Goal: Task Accomplishment & Management: Complete application form

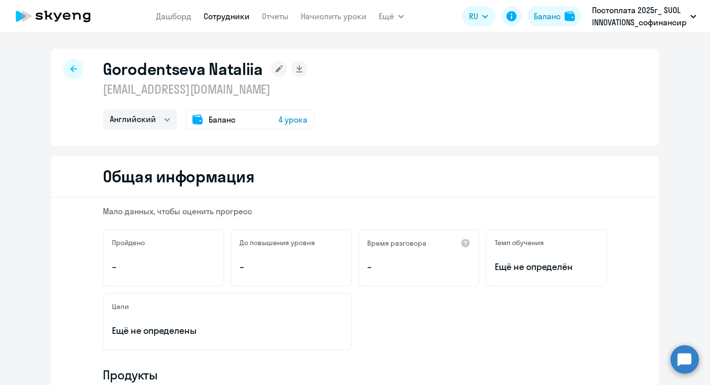
select select "english"
click at [73, 70] on icon at bounding box center [73, 68] width 7 height 7
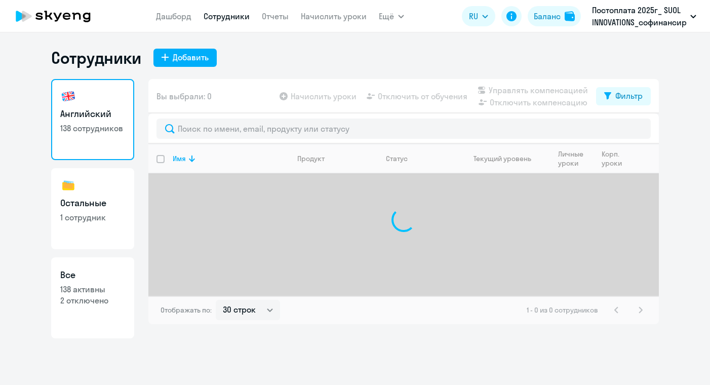
select select "30"
click at [190, 55] on div "Добавить" at bounding box center [191, 57] width 36 height 12
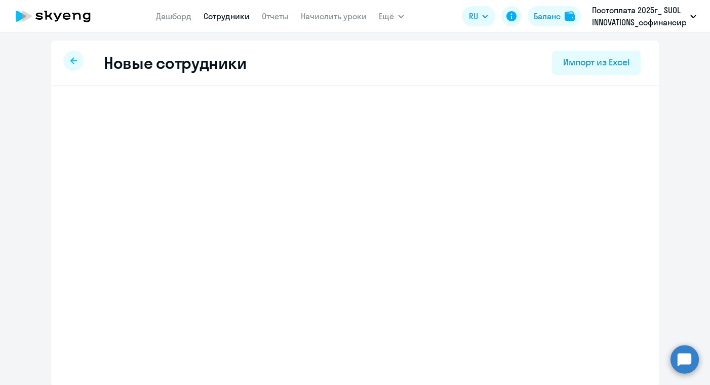
select select "english_adult_not_native_speaker"
select select "5"
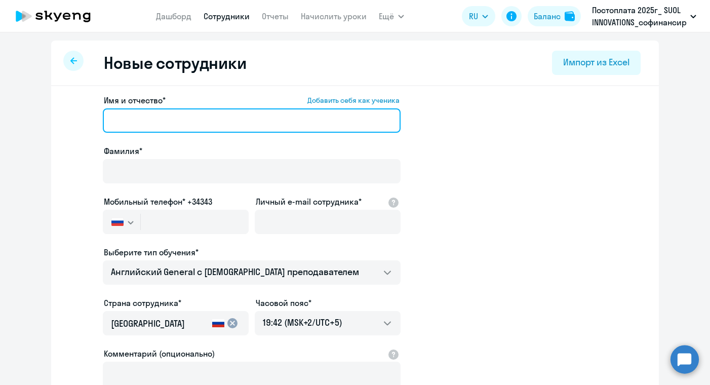
click at [268, 122] on input "Имя и отчество* Добавить себя как ученика" at bounding box center [252, 120] width 298 height 24
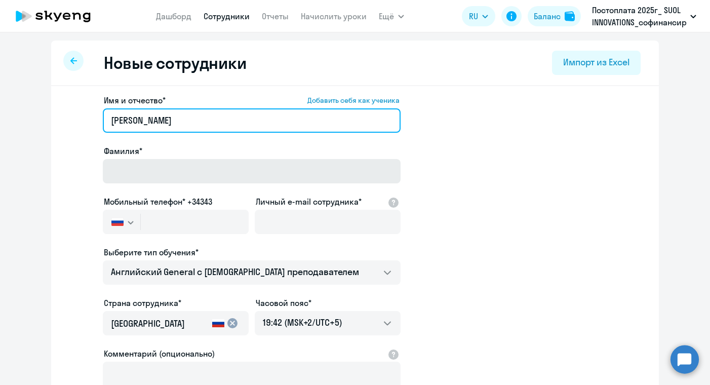
type input "[PERSON_NAME]"
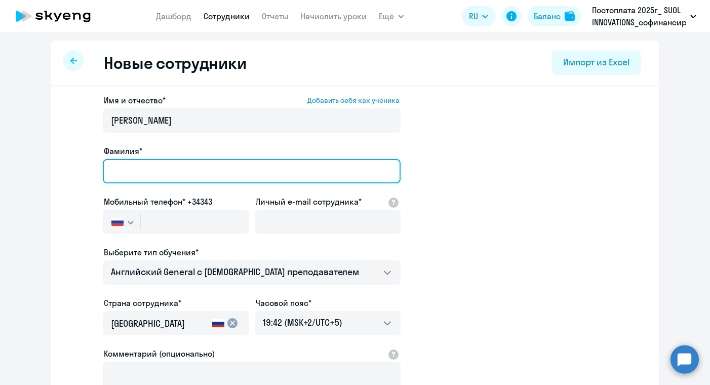
click at [213, 172] on input "Фамилия*" at bounding box center [252, 171] width 298 height 24
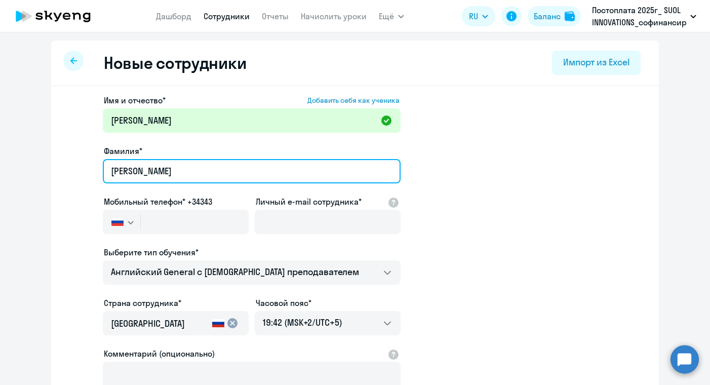
type input "[PERSON_NAME]"
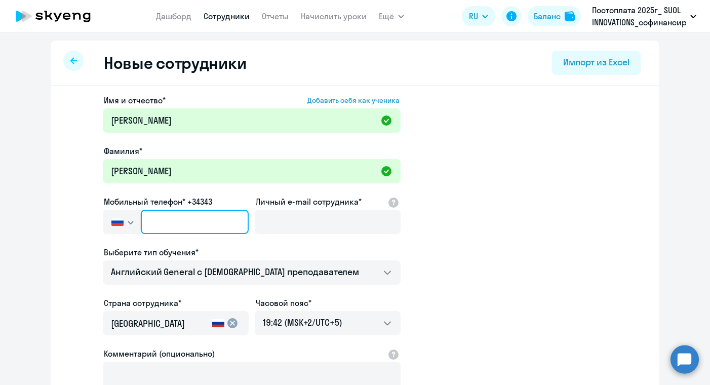
click at [161, 229] on input "text" at bounding box center [195, 222] width 108 height 24
paste input "[PHONE_NUMBER]"
type input "[PHONE_NUMBER]"
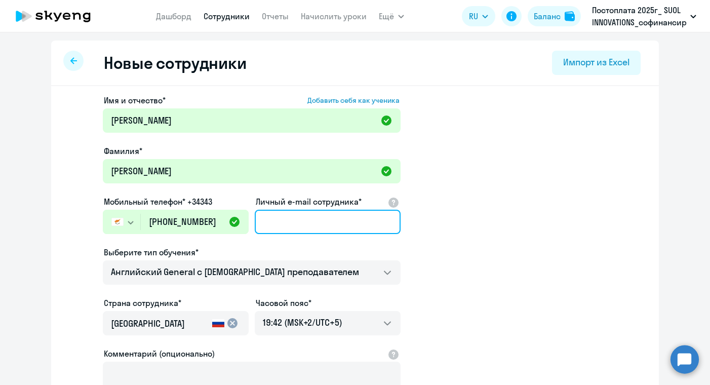
click at [303, 218] on input "Личный e-mail сотрудника*" at bounding box center [328, 222] width 146 height 24
paste input "[PERSON_NAME][EMAIL_ADDRESS][DOMAIN_NAME]"
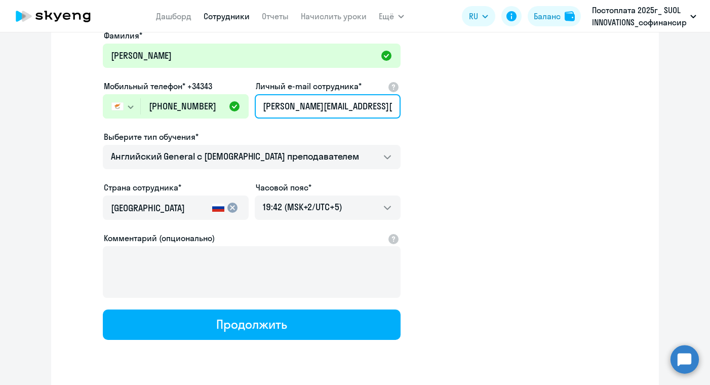
scroll to position [118, 0]
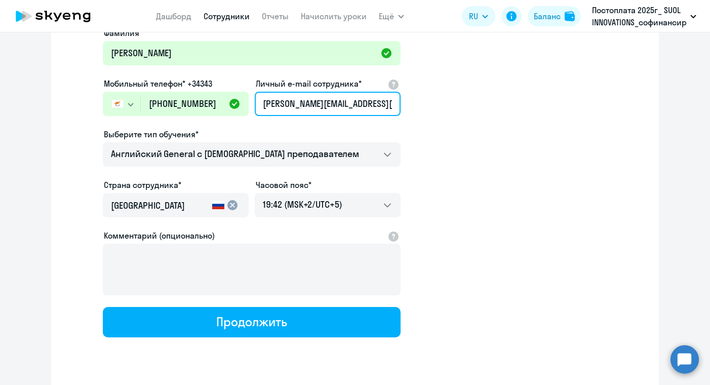
type input "[PERSON_NAME][EMAIL_ADDRESS][DOMAIN_NAME]"
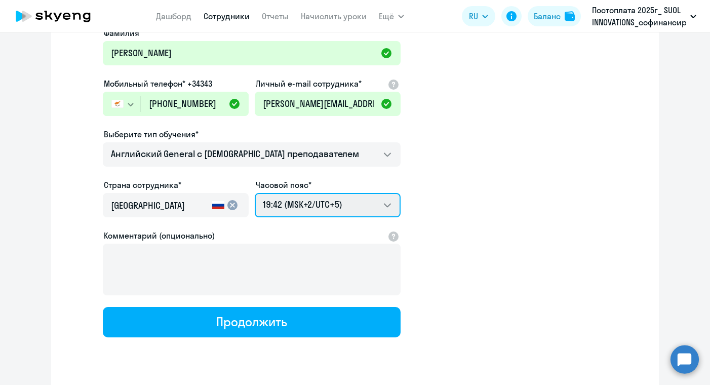
click at [335, 208] on select "03:42 (MSK-14/UTC-11) 04:42 (MSK-13/UTC-10) 05:42 (MSK-12/UTC-9) 06:42 (MSK-11/…" at bounding box center [328, 205] width 146 height 24
select select "3"
click at [255, 193] on select "03:42 (MSK-14/UTC-11) 04:42 (MSK-13/UTC-10) 05:42 (MSK-12/UTC-9) 06:42 (MSK-11/…" at bounding box center [328, 205] width 146 height 24
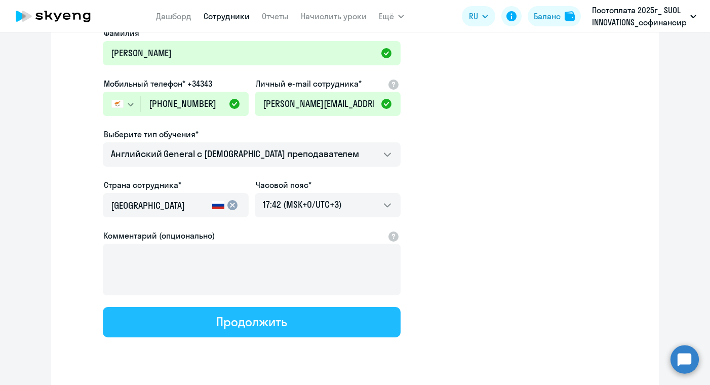
click at [268, 322] on div "Продолжить" at bounding box center [251, 322] width 70 height 16
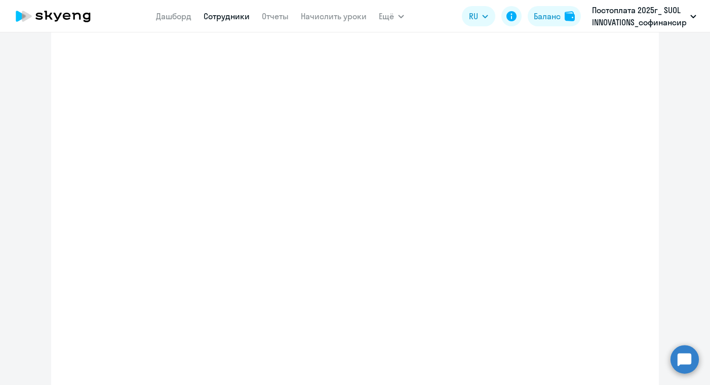
select select "english_adult_not_native_speaker"
select select "3"
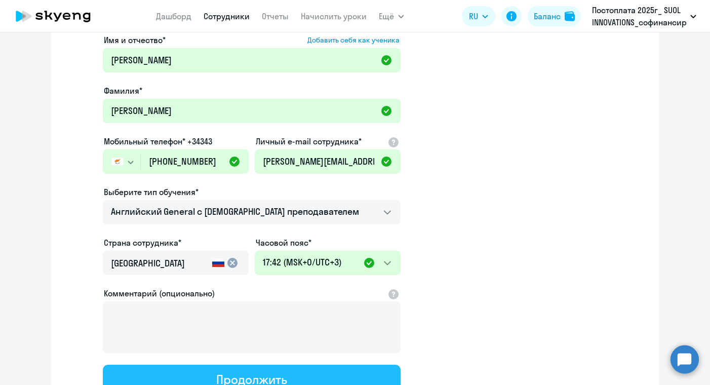
scroll to position [0, 0]
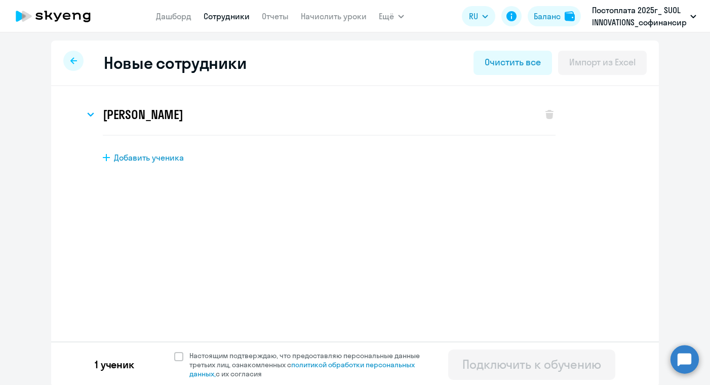
click at [74, 63] on icon at bounding box center [73, 60] width 7 height 7
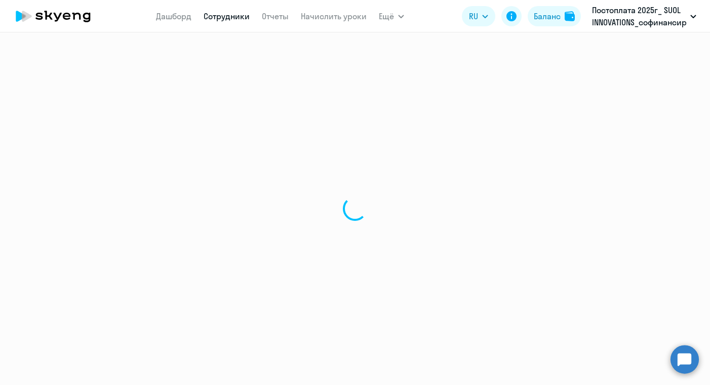
select select "30"
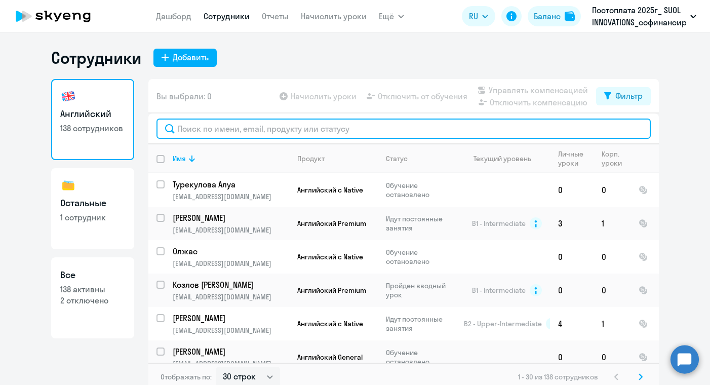
click at [212, 127] on input "text" at bounding box center [404, 129] width 494 height 20
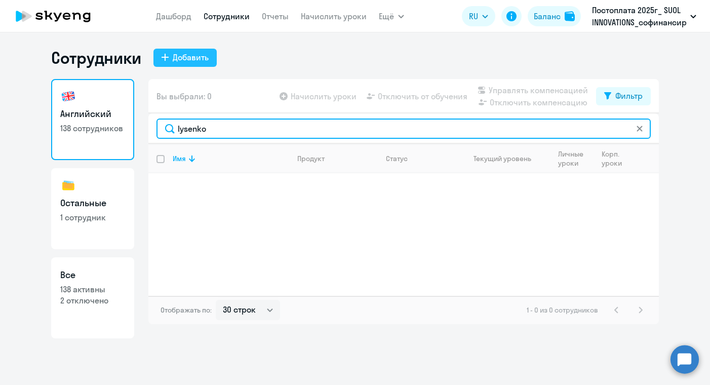
type input "lysenko"
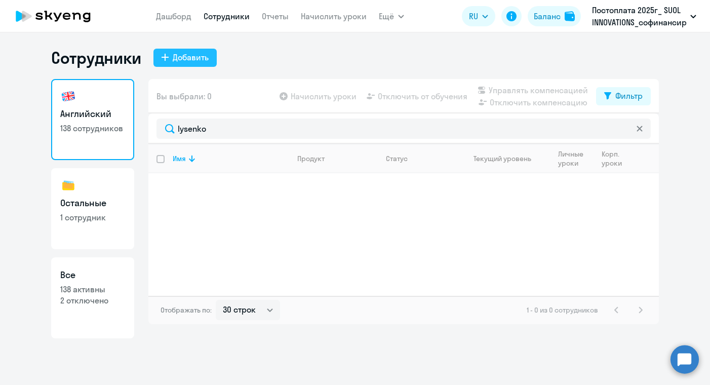
click at [191, 64] on button "Добавить" at bounding box center [185, 58] width 63 height 18
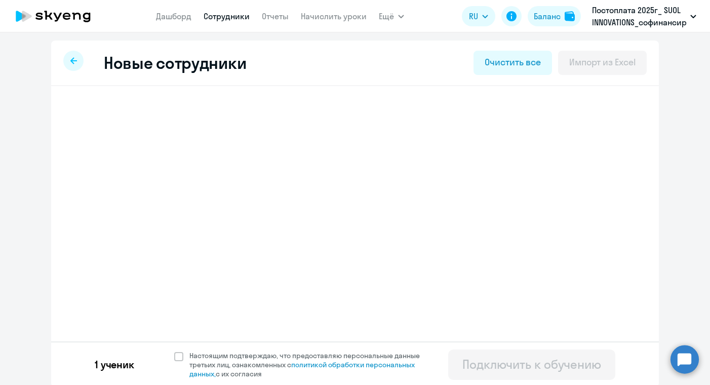
select select "english_adult_not_native_speaker"
select select "3"
drag, startPoint x: 173, startPoint y: 157, endPoint x: 286, endPoint y: 155, distance: 113.5
click at [286, 155] on div "Добавить ученика" at bounding box center [373, 157] width 540 height 11
select select "english_adult_not_native_speaker"
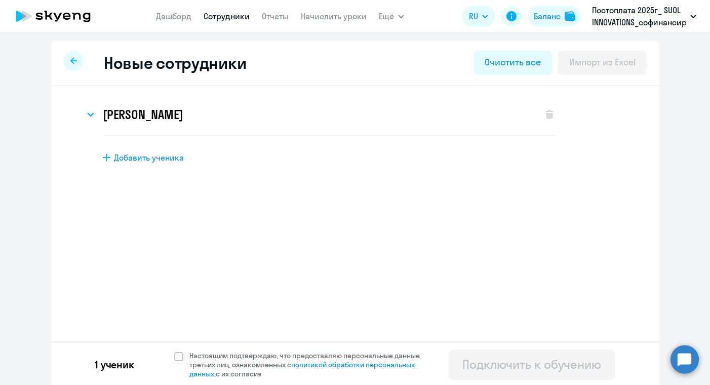
select select "5"
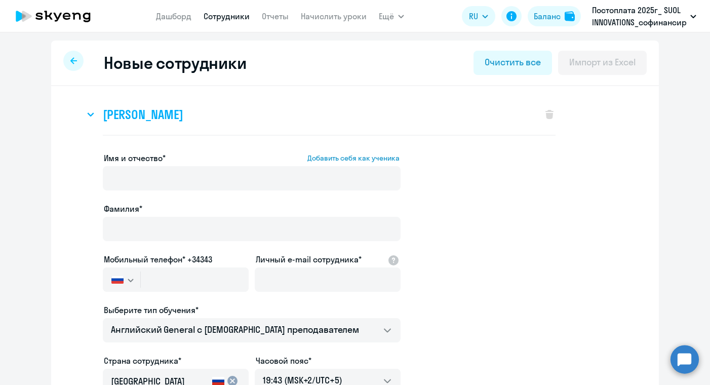
click at [180, 118] on h3 "[PERSON_NAME]" at bounding box center [143, 114] width 80 height 16
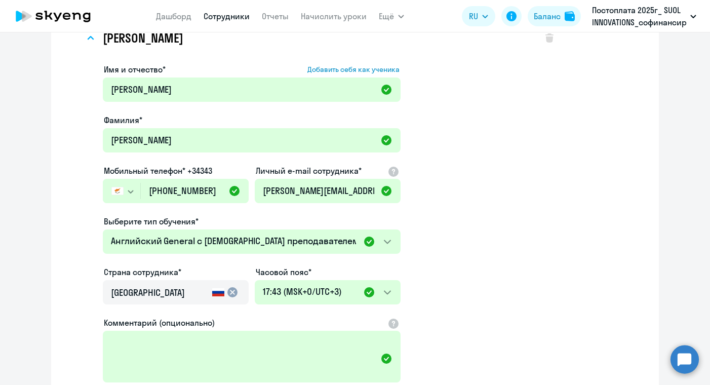
scroll to position [155, 0]
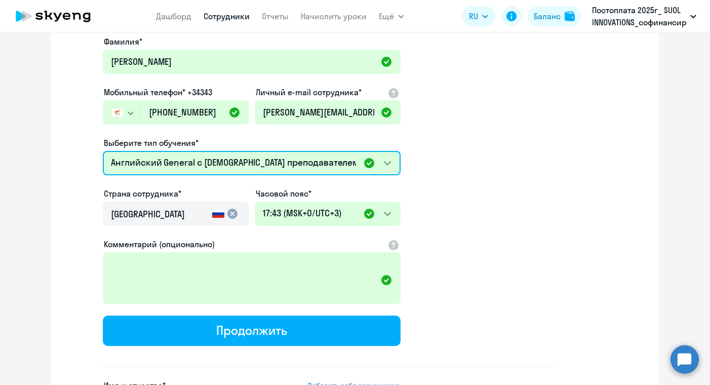
click at [299, 163] on select "Премиум английский с русскоговорящим преподавателем Английский General с [DEMOG…" at bounding box center [252, 163] width 298 height 24
select select "english_adult_not_native_speaker_premium"
click at [103, 151] on select "Премиум английский с русскоговорящим преподавателем Английский General с [DEMOG…" at bounding box center [252, 163] width 298 height 24
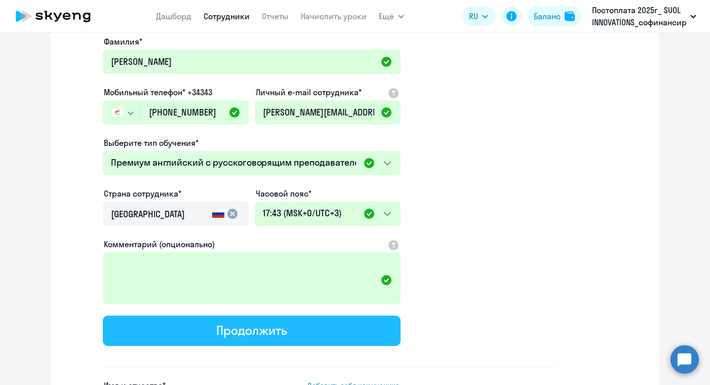
click at [258, 330] on div "Продолжить" at bounding box center [251, 330] width 70 height 16
select select "english_adult_not_native_speaker_premium"
select select "3"
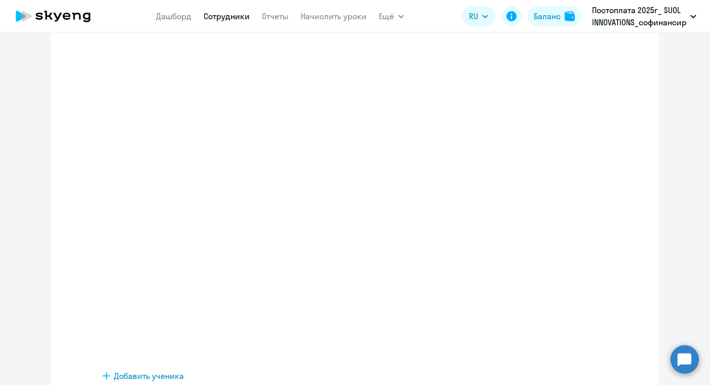
scroll to position [0, 0]
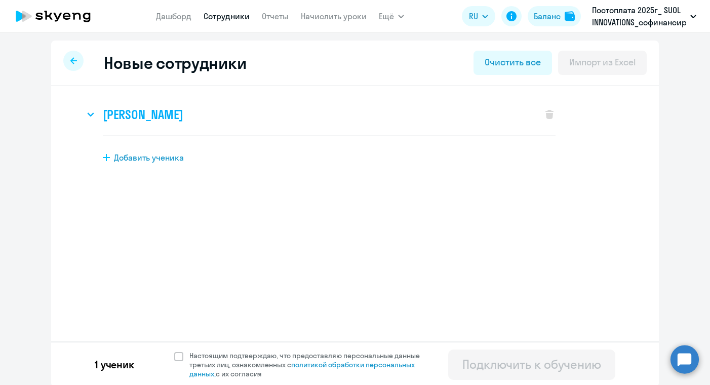
click at [261, 117] on div "[PERSON_NAME]" at bounding box center [309, 114] width 448 height 41
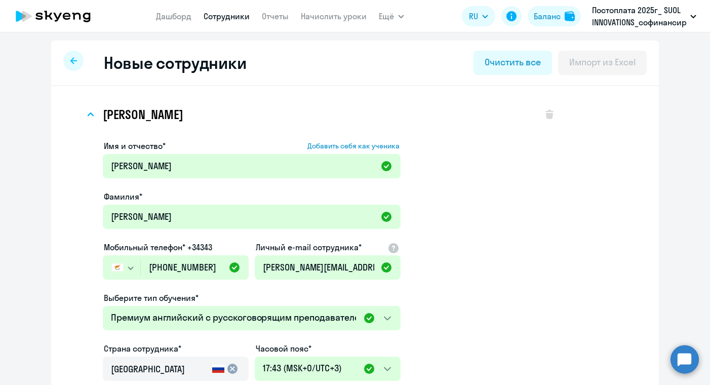
scroll to position [224, 0]
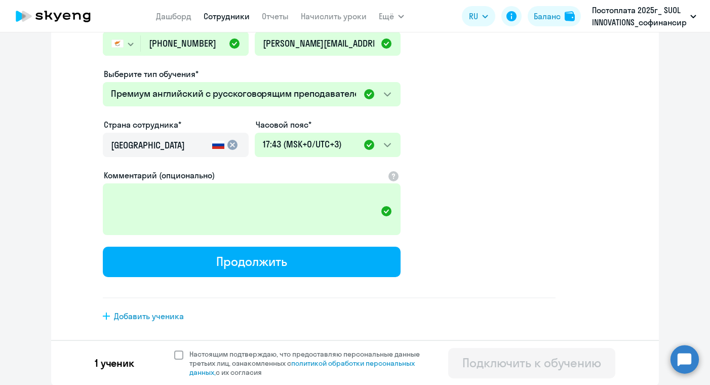
click at [179, 356] on span at bounding box center [178, 355] width 9 height 9
click at [174, 350] on input "Настоящим подтверждаю, что предоставляю персональные данные третьих лиц, ознако…" at bounding box center [174, 349] width 1 height 1
checkbox input "true"
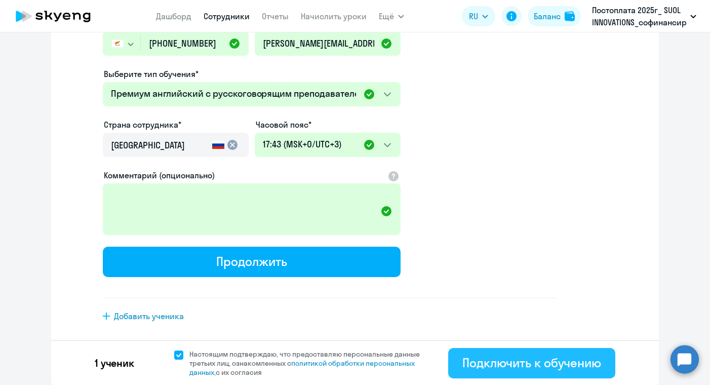
click at [487, 356] on div "Подключить к обучению" at bounding box center [532, 363] width 139 height 16
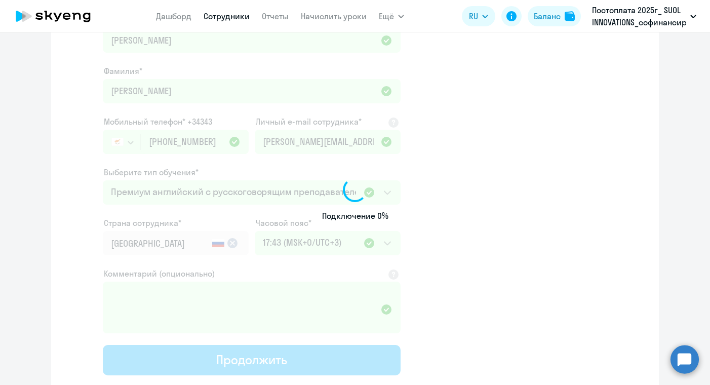
select select "english_adult_not_native_speaker"
select select "5"
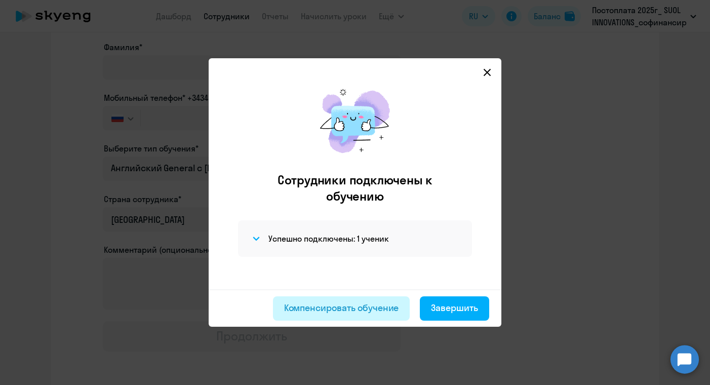
click at [363, 310] on div "Компенсировать обучение" at bounding box center [341, 307] width 115 height 13
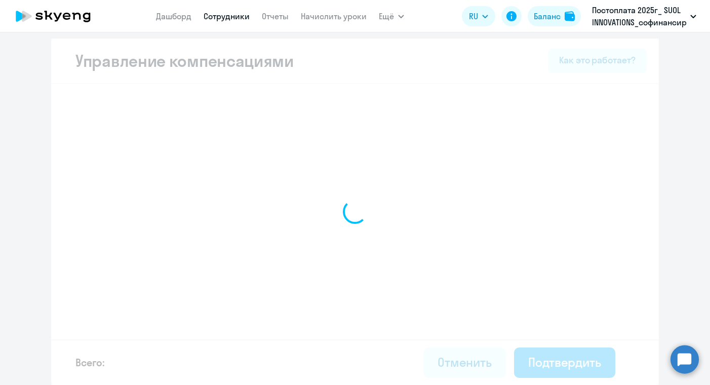
scroll to position [2, 0]
select select "MONTHLY"
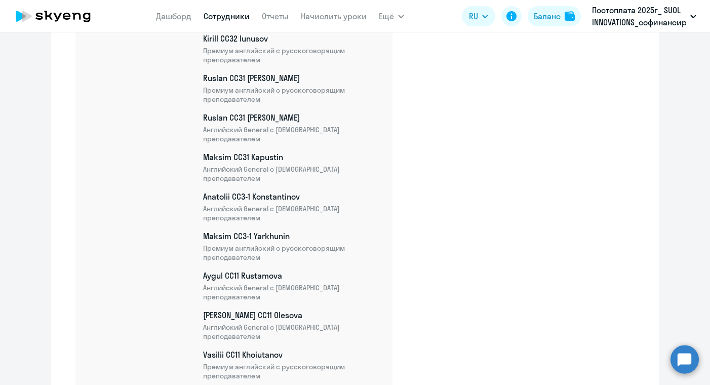
scroll to position [5647, 0]
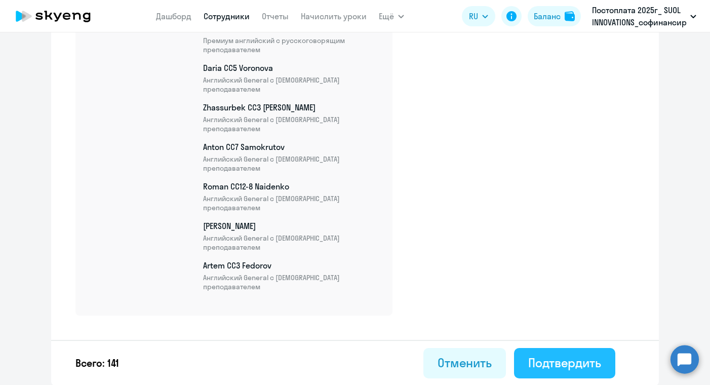
click at [551, 351] on button "Подтвердить" at bounding box center [564, 363] width 101 height 30
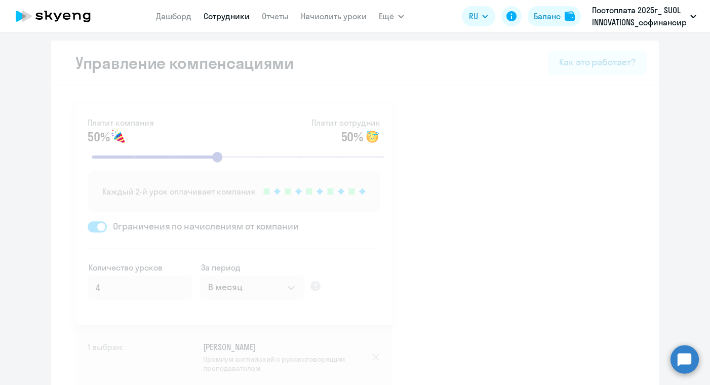
select select "30"
